Goal: Check status

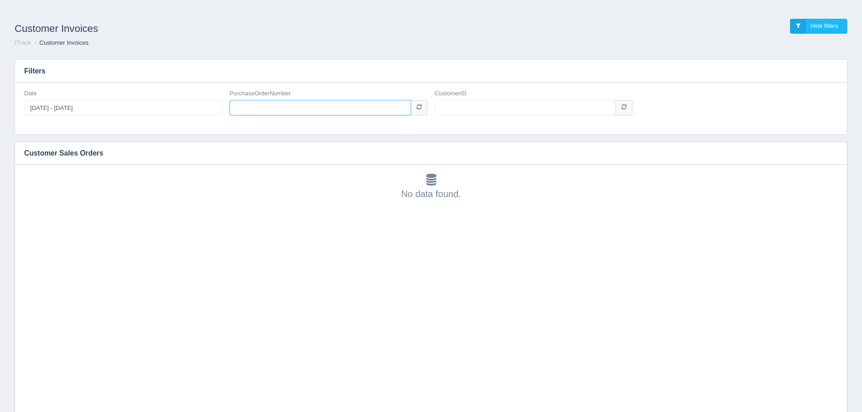
click at [277, 109] on input "PurchaseOrderNumber" at bounding box center [321, 108] width 182 height 16
type input "P210104958"
click at [476, 109] on input "CustomerID" at bounding box center [526, 108] width 182 height 16
type input "1006671"
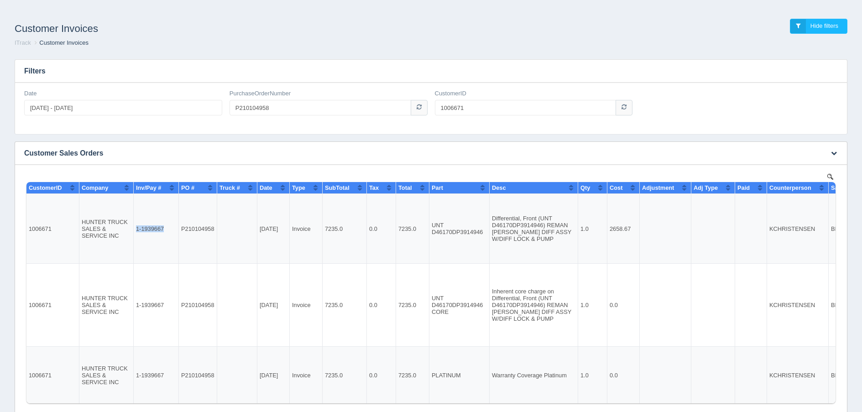
drag, startPoint x: 163, startPoint y: 228, endPoint x: 137, endPoint y: 228, distance: 26.0
click at [137, 228] on td "1-1939667" at bounding box center [156, 229] width 45 height 70
copy td "1-1939667"
drag, startPoint x: 289, startPoint y: 109, endPoint x: 135, endPoint y: 106, distance: 154.3
click at [153, 111] on div "Date [DATE] - [DATE] PurchaseOrderNumber P210104958 CustomerID 1006671" at bounding box center [431, 105] width 821 height 33
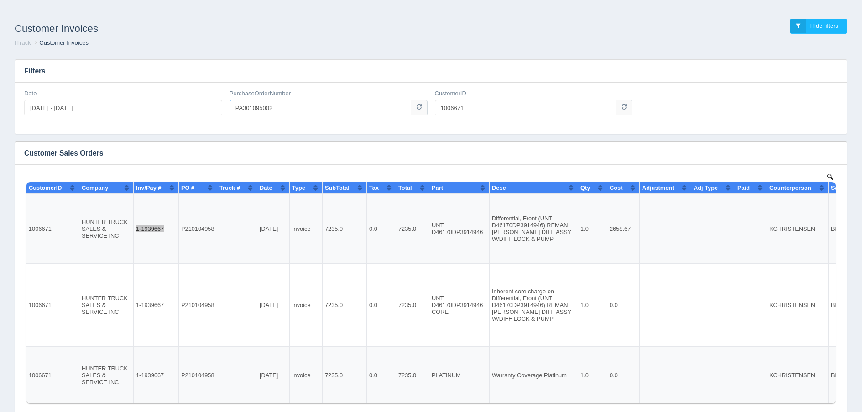
type input "PA301095002"
drag, startPoint x: 484, startPoint y: 109, endPoint x: 436, endPoint y: 109, distance: 47.5
click at [436, 109] on input "1006671" at bounding box center [526, 108] width 182 height 16
type input "1007824"
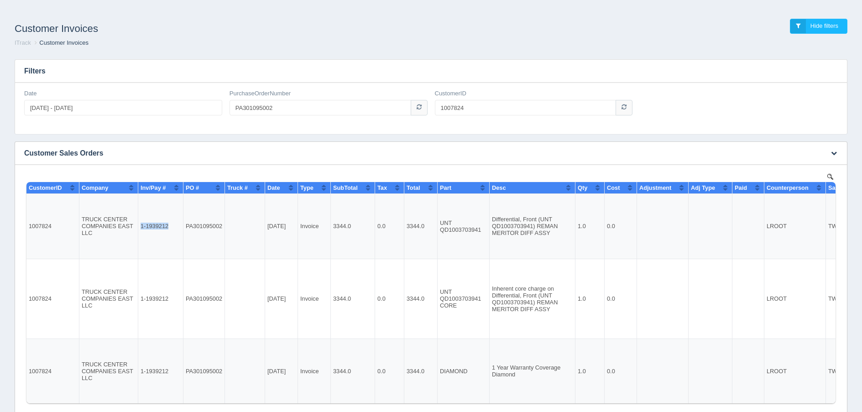
drag, startPoint x: 168, startPoint y: 225, endPoint x: 141, endPoint y: 225, distance: 26.9
click at [141, 225] on td "1-1939212" at bounding box center [160, 226] width 45 height 65
copy td "1-1939212"
